Goal: Task Accomplishment & Management: Complete application form

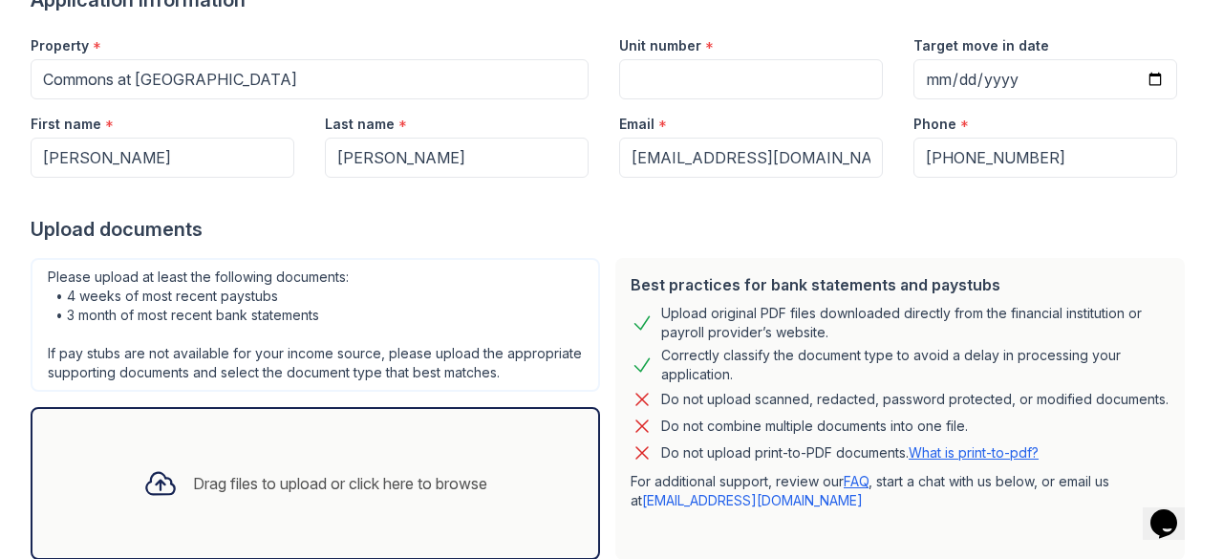
scroll to position [175, 0]
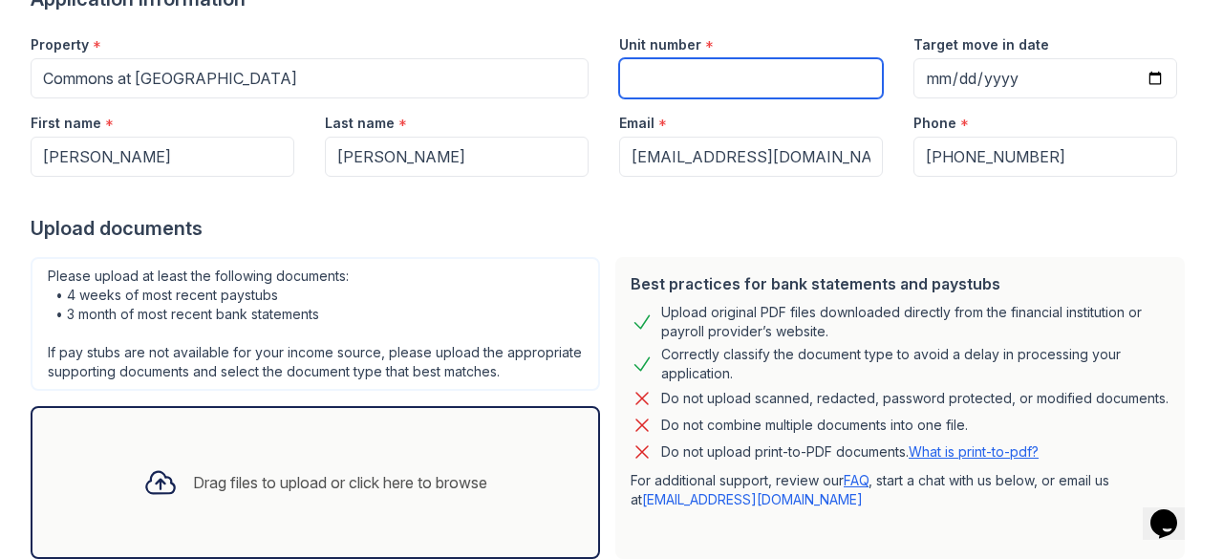
click at [632, 72] on input "Unit number" at bounding box center [751, 78] width 264 height 40
type input "d23"
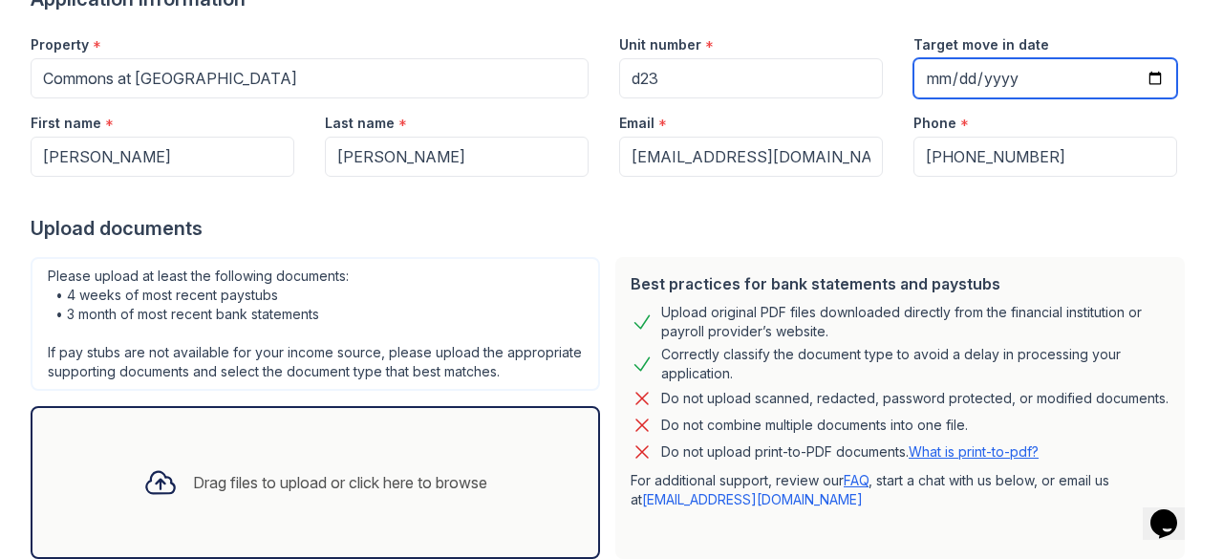
click at [919, 87] on input "Target move in date" at bounding box center [1045, 78] width 264 height 40
type input "[DATE]"
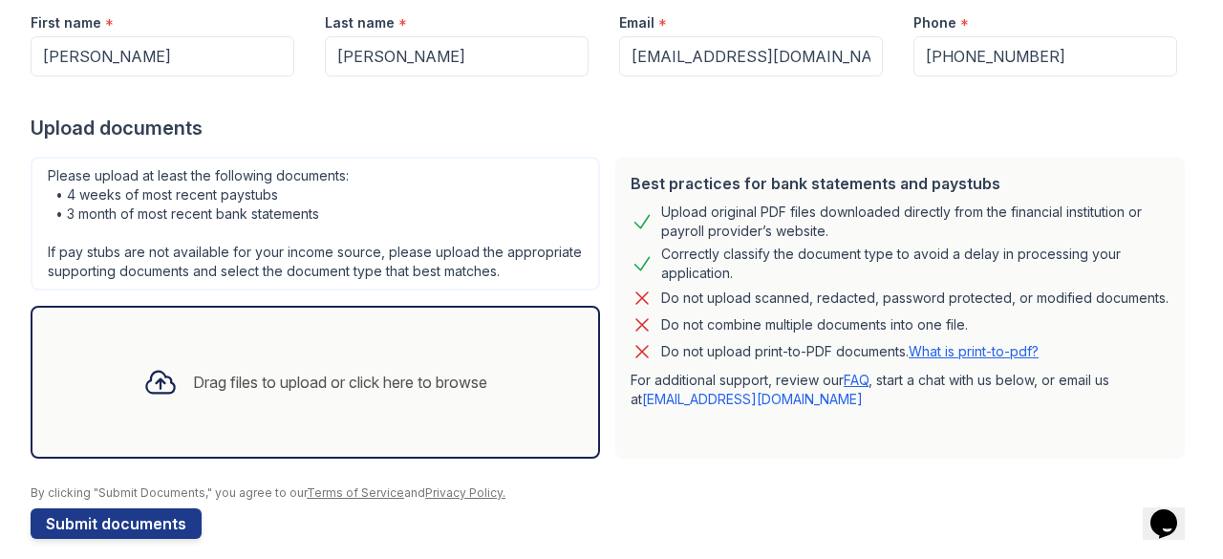
scroll to position [311, 0]
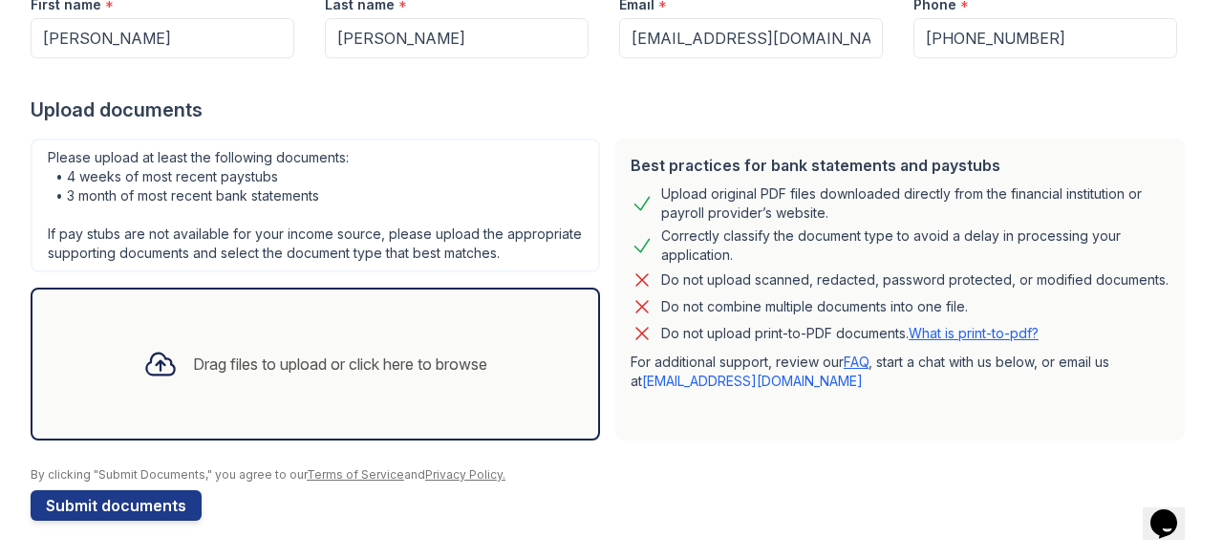
click at [455, 423] on div "Drag files to upload or click here to browse" at bounding box center [315, 364] width 569 height 153
click at [199, 402] on div "Drag files to upload or click here to browse" at bounding box center [315, 364] width 569 height 153
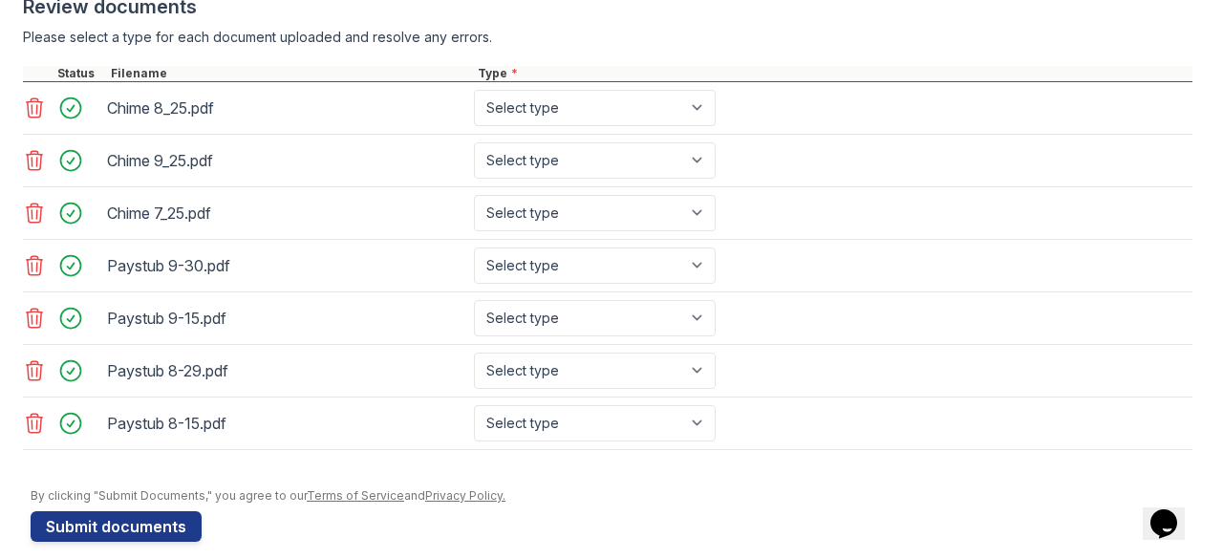
scroll to position [799, 0]
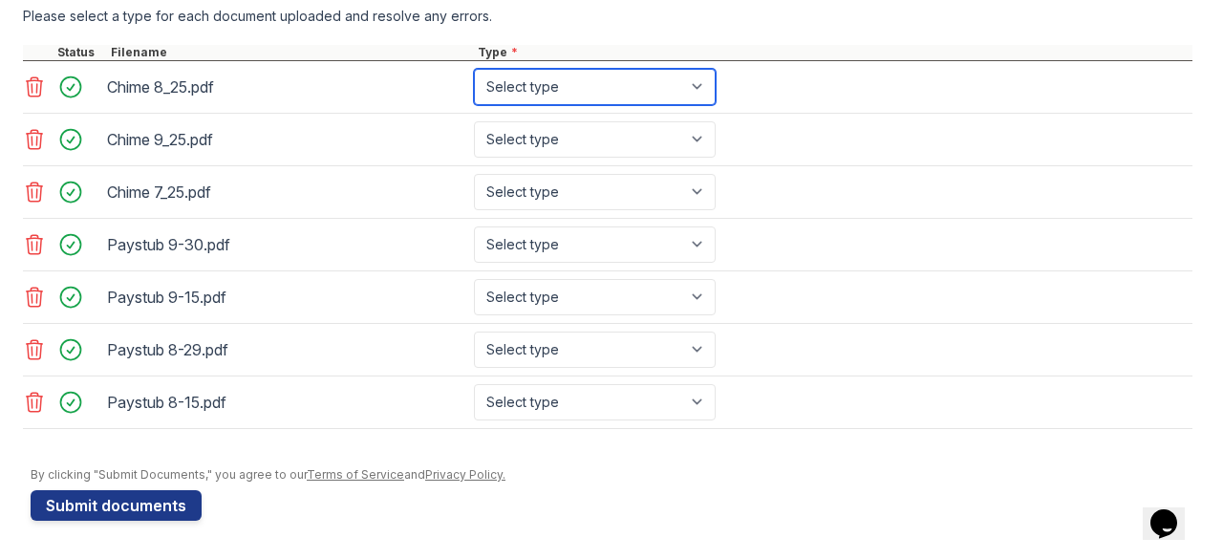
click at [587, 104] on select "Select type Paystub Bank Statement Offer Letter Tax Documents Benefit Award Let…" at bounding box center [595, 87] width 242 height 36
select select "bank_statement"
click at [474, 75] on select "Select type Paystub Bank Statement Offer Letter Tax Documents Benefit Award Let…" at bounding box center [595, 87] width 242 height 36
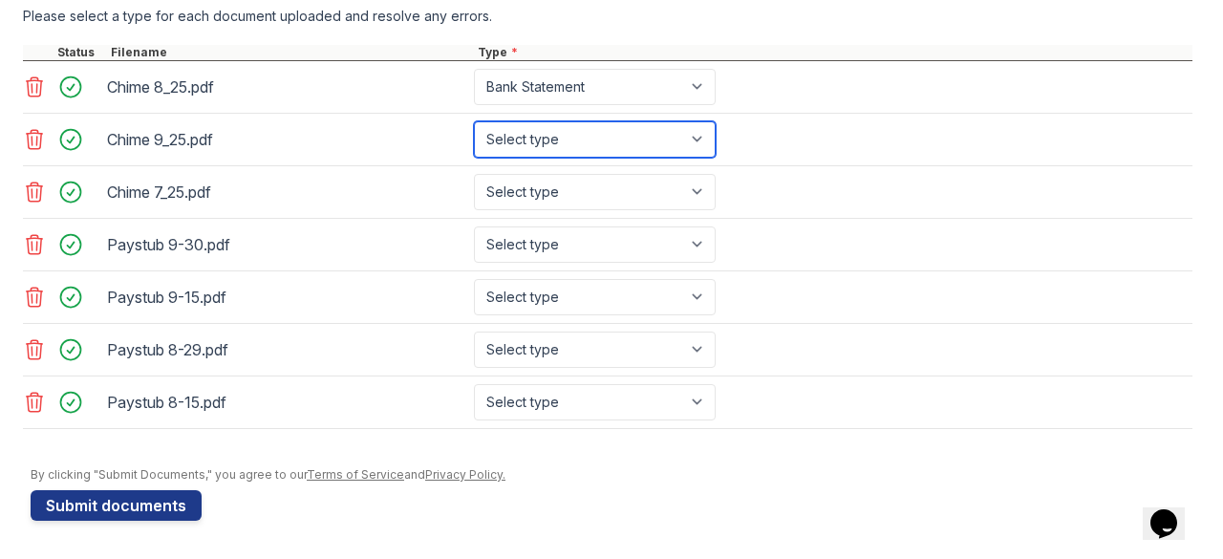
click at [536, 150] on select "Select type Paystub Bank Statement Offer Letter Tax Documents Benefit Award Let…" at bounding box center [595, 139] width 242 height 36
select select "bank_statement"
click at [474, 127] on select "Select type Paystub Bank Statement Offer Letter Tax Documents Benefit Award Let…" at bounding box center [595, 139] width 242 height 36
click at [519, 227] on div "Paystub 9-30.pdf Select type Paystub Bank Statement Offer Letter Tax Documents …" at bounding box center [608, 245] width 1170 height 53
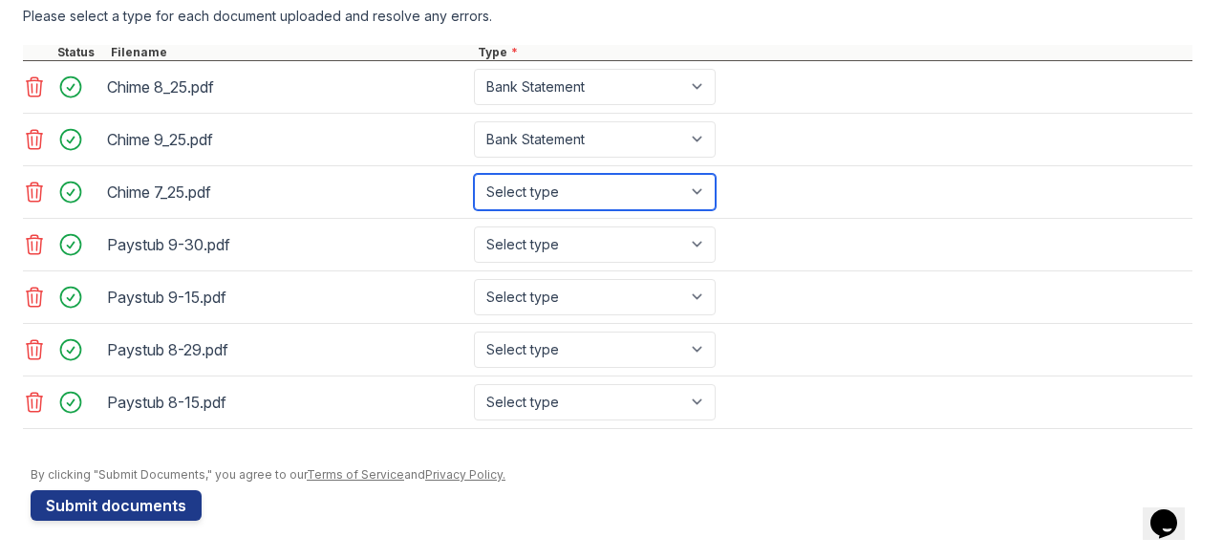
click at [515, 197] on select "Select type Paystub Bank Statement Offer Letter Tax Documents Benefit Award Let…" at bounding box center [595, 192] width 242 height 36
select select "bank_statement"
click at [474, 179] on select "Select type Paystub Bank Statement Offer Letter Tax Documents Benefit Award Let…" at bounding box center [595, 192] width 242 height 36
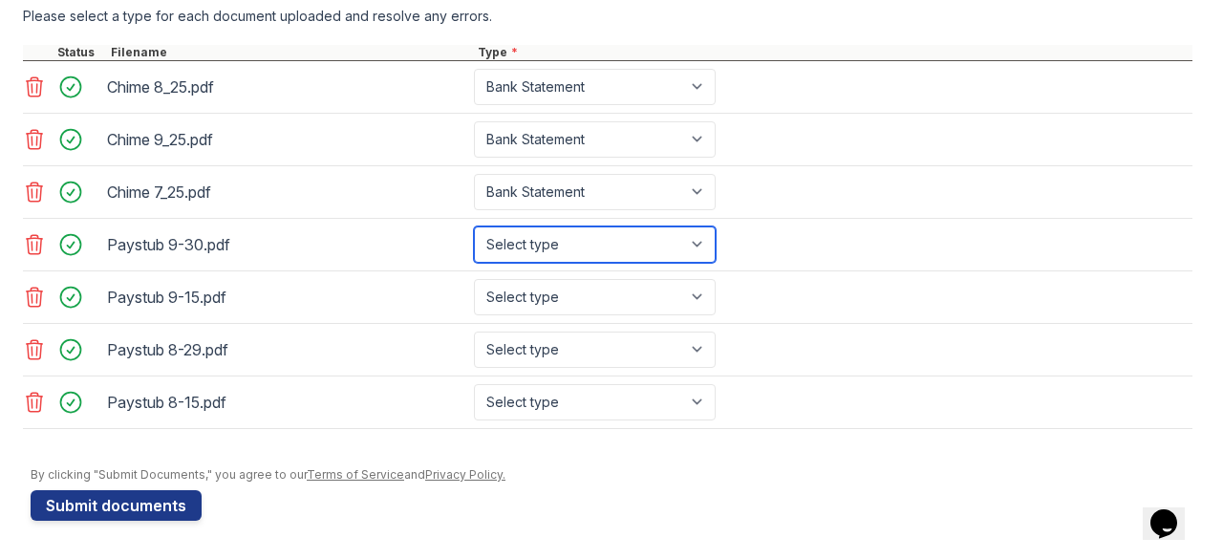
click at [508, 255] on select "Select type Paystub Bank Statement Offer Letter Tax Documents Benefit Award Let…" at bounding box center [595, 244] width 242 height 36
select select "paystub"
click at [474, 230] on select "Select type Paystub Bank Statement Offer Letter Tax Documents Benefit Award Let…" at bounding box center [595, 244] width 242 height 36
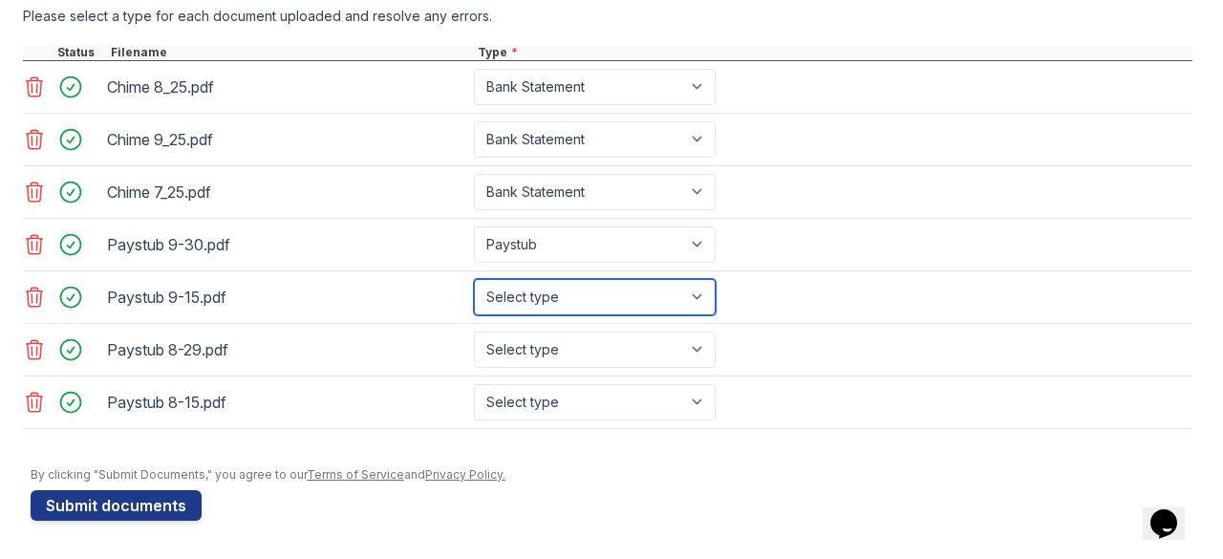
click at [544, 283] on select "Select type Paystub Bank Statement Offer Letter Tax Documents Benefit Award Let…" at bounding box center [595, 297] width 242 height 36
select select "paystub"
click at [474, 282] on select "Select type Paystub Bank Statement Offer Letter Tax Documents Benefit Award Let…" at bounding box center [595, 297] width 242 height 36
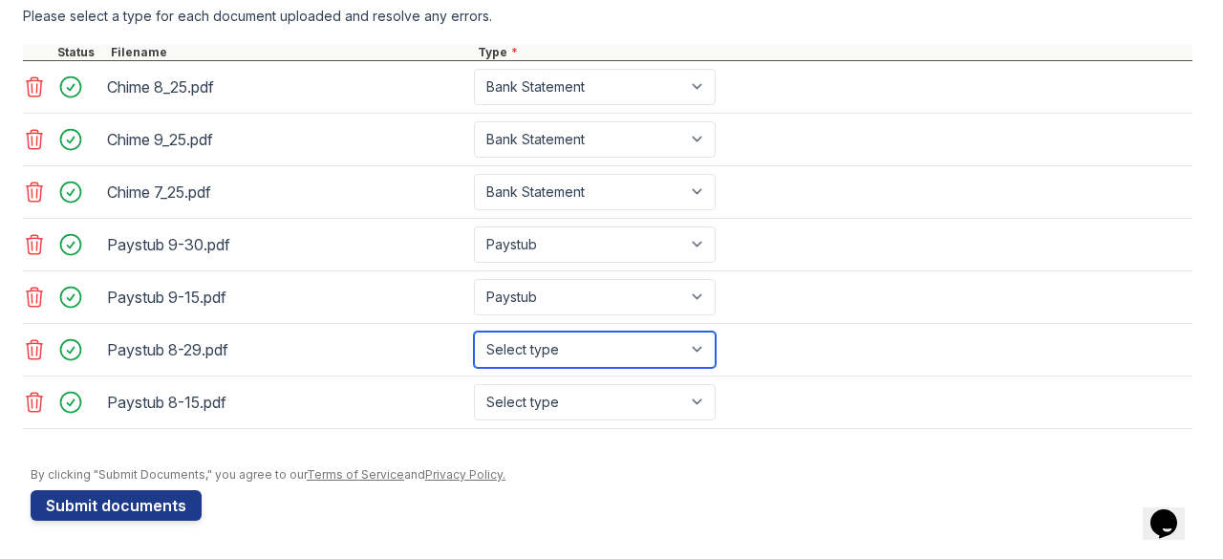
click at [532, 349] on select "Select type Paystub Bank Statement Offer Letter Tax Documents Benefit Award Let…" at bounding box center [595, 350] width 242 height 36
select select "paystub"
click at [474, 333] on select "Select type Paystub Bank Statement Offer Letter Tax Documents Benefit Award Let…" at bounding box center [595, 350] width 242 height 36
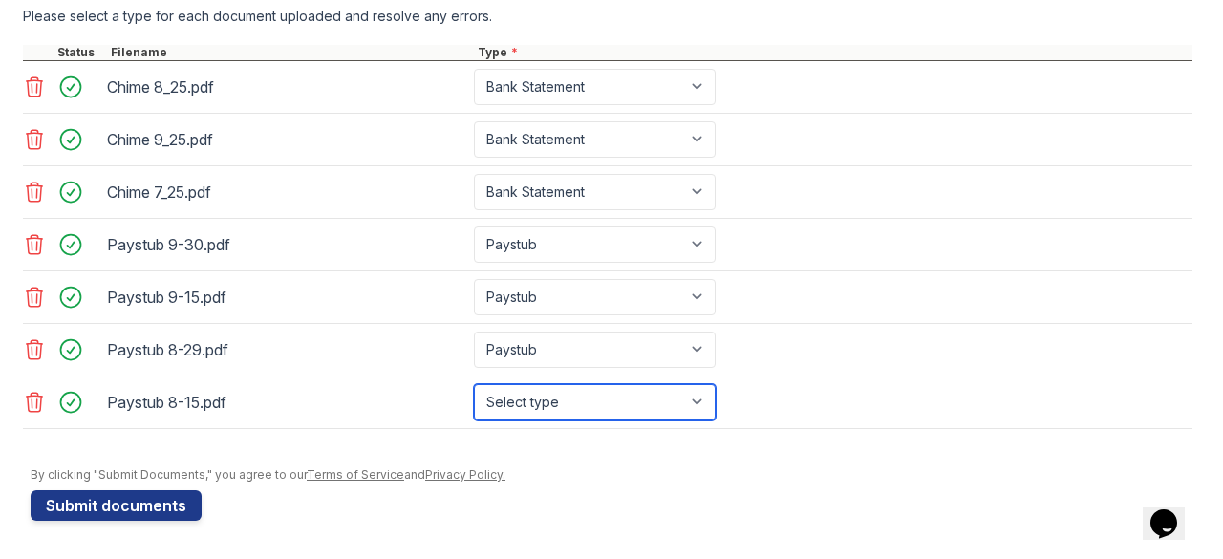
click at [523, 412] on select "Select type Paystub Bank Statement Offer Letter Tax Documents Benefit Award Let…" at bounding box center [595, 402] width 242 height 36
select select "paystub"
click at [474, 385] on select "Select type Paystub Bank Statement Offer Letter Tax Documents Benefit Award Let…" at bounding box center [595, 402] width 242 height 36
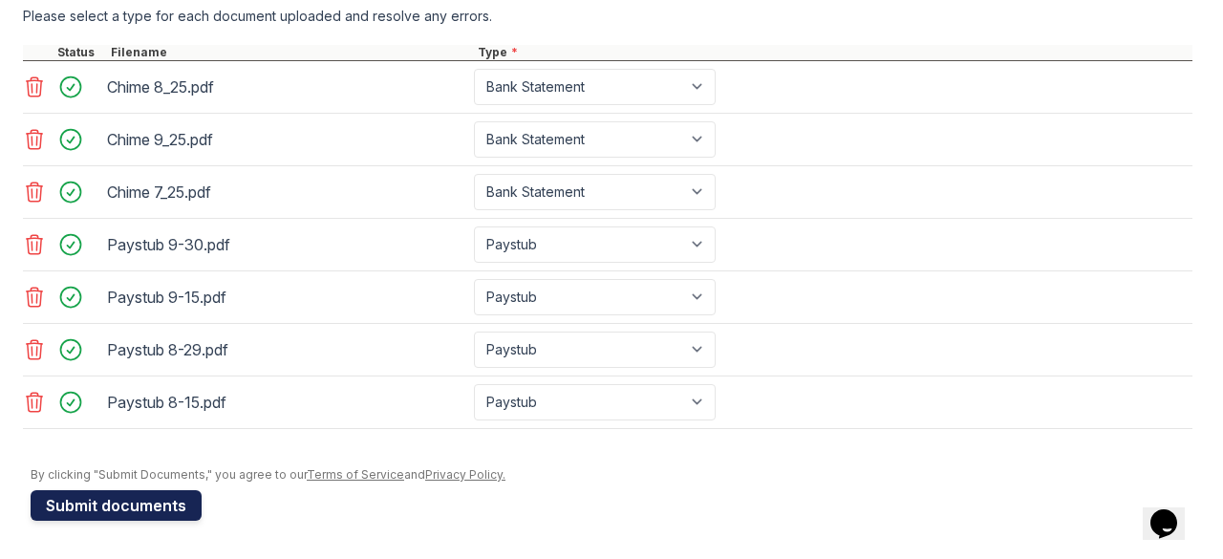
click at [103, 505] on button "Submit documents" at bounding box center [116, 505] width 171 height 31
